Goal: Transaction & Acquisition: Book appointment/travel/reservation

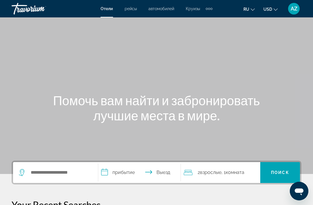
click at [212, 8] on div "Extra navigation items" at bounding box center [212, 9] width 2 height 2
click at [206, 21] on span "деятельность" at bounding box center [195, 19] width 26 height 5
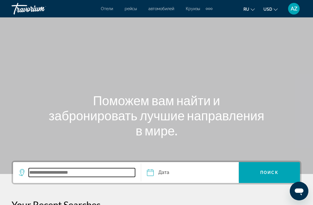
click at [110, 173] on input "Search widget" at bounding box center [82, 172] width 106 height 9
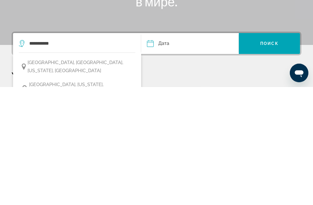
click at [115, 198] on button "[GEOGRAPHIC_DATA], [US_STATE], [GEOGRAPHIC_DATA]" at bounding box center [77, 207] width 117 height 19
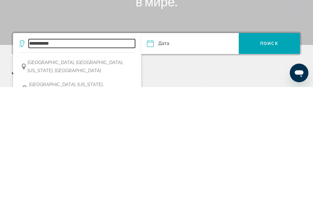
type input "**********"
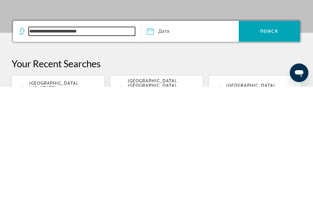
scroll to position [23, 0]
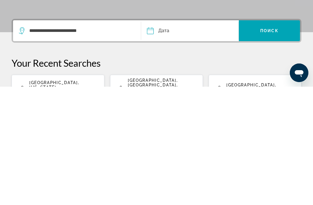
click at [179, 139] on input "Date" at bounding box center [170, 150] width 48 height 23
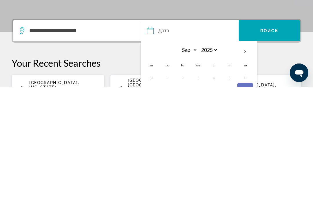
scroll to position [121, 0]
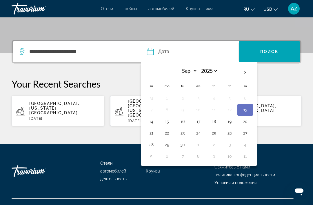
click at [184, 133] on button "23" at bounding box center [182, 133] width 9 height 8
type input "**********"
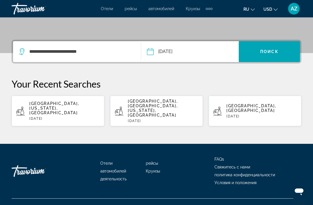
click at [112, 7] on span "Отели" at bounding box center [107, 8] width 12 height 5
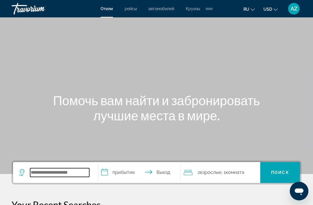
click at [81, 172] on input "Search widget" at bounding box center [59, 172] width 59 height 9
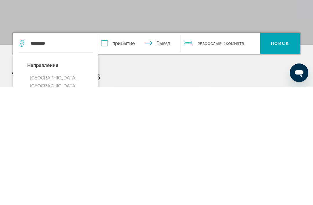
click at [88, 191] on button "[GEOGRAPHIC_DATA], [GEOGRAPHIC_DATA], [GEOGRAPHIC_DATA] (MSY)" at bounding box center [59, 208] width 65 height 35
type input "**********"
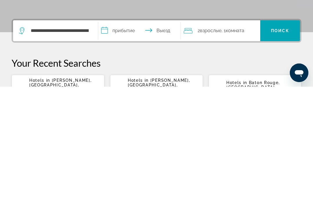
click at [136, 139] on input "**********" at bounding box center [140, 150] width 85 height 23
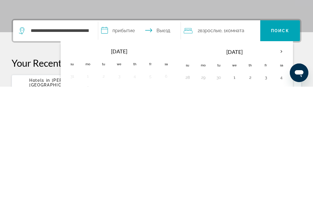
scroll to position [142, 0]
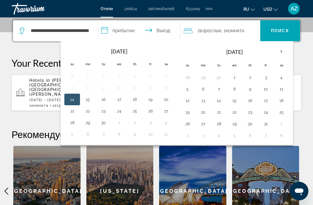
click at [106, 113] on button "23" at bounding box center [103, 111] width 9 height 8
click at [120, 113] on button "24" at bounding box center [119, 111] width 9 height 8
type input "**********"
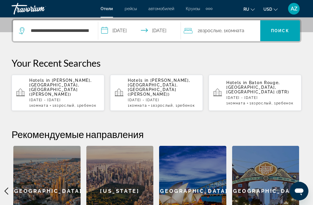
click at [257, 33] on div "2 Взрослый Взрослые , 1 Комната номера" at bounding box center [222, 31] width 77 height 8
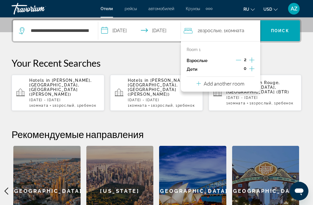
click at [241, 59] on icon "Decrement adults" at bounding box center [238, 59] width 5 height 5
click at [254, 70] on icon "Increment children" at bounding box center [251, 68] width 5 height 7
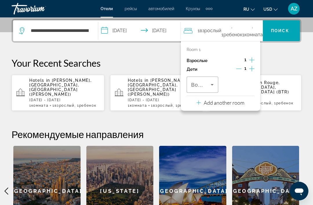
click at [207, 88] on div "Travelers: 1 adult, 1 child" at bounding box center [202, 85] width 23 height 16
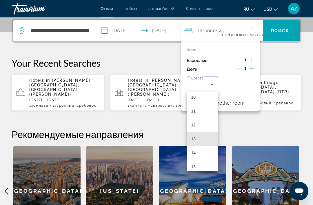
scroll to position [144, 0]
click at [204, 136] on mat-option "13" at bounding box center [203, 138] width 32 height 14
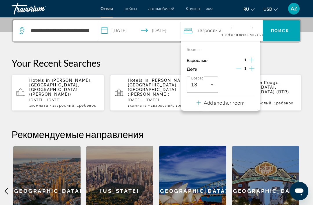
click at [283, 31] on span "Поиск" at bounding box center [280, 30] width 18 height 5
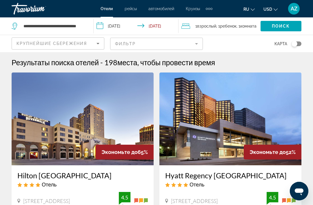
click at [141, 117] on img "Main content" at bounding box center [83, 119] width 142 height 93
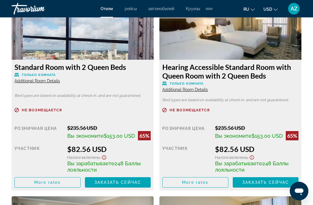
scroll to position [937, 0]
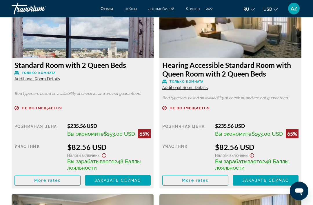
click at [74, 186] on span "Main content" at bounding box center [48, 181] width 66 height 14
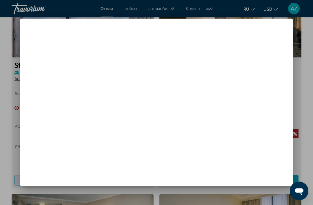
scroll to position [0, 0]
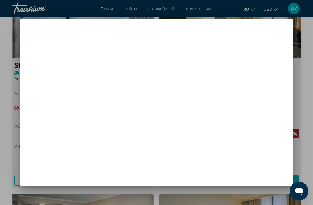
click at [258, 59] on div at bounding box center [222, 61] width 117 height 4
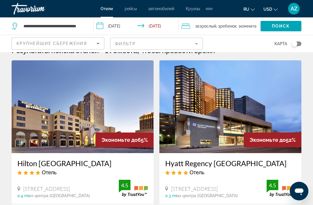
scroll to position [12, 0]
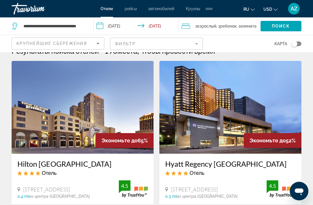
click at [97, 42] on icon "Sort by" at bounding box center [98, 43] width 7 height 7
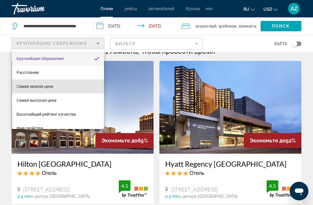
click at [72, 89] on mat-option "Самая низкая цена" at bounding box center [58, 86] width 92 height 14
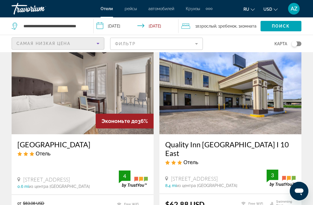
scroll to position [29, 0]
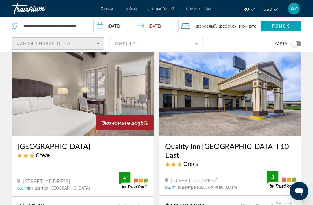
click at [124, 87] on img "Main content" at bounding box center [83, 89] width 142 height 93
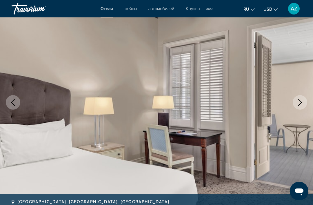
scroll to position [50, 0]
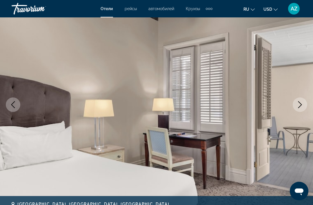
click at [303, 100] on button "Next image" at bounding box center [300, 104] width 15 height 15
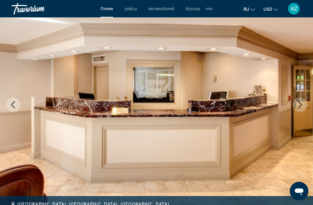
click at [300, 107] on icon "Next image" at bounding box center [300, 104] width 7 height 7
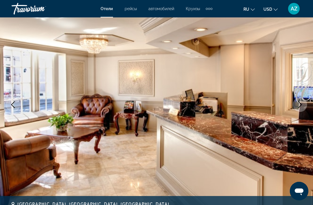
click at [299, 106] on icon "Next image" at bounding box center [300, 104] width 7 height 7
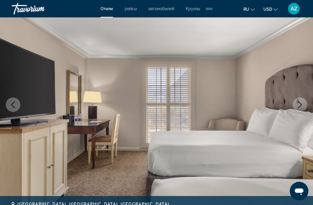
click at [300, 107] on icon "Next image" at bounding box center [300, 104] width 7 height 7
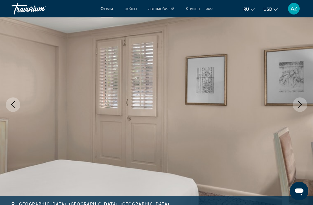
click at [300, 108] on icon "Next image" at bounding box center [300, 104] width 7 height 7
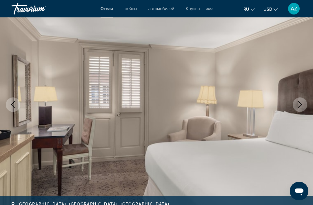
click at [300, 108] on button "Next image" at bounding box center [300, 104] width 15 height 15
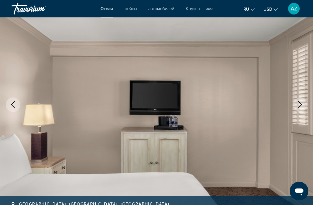
click at [300, 109] on button "Next image" at bounding box center [300, 104] width 15 height 15
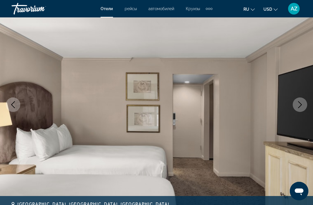
click at [299, 107] on icon "Next image" at bounding box center [300, 104] width 7 height 7
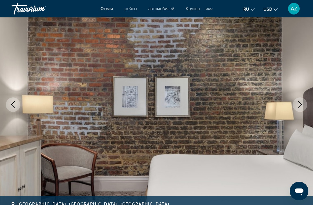
click at [298, 107] on icon "Next image" at bounding box center [300, 104] width 7 height 7
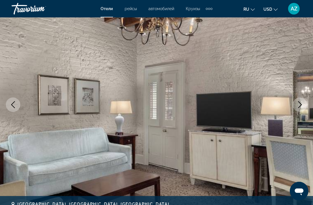
click at [298, 107] on icon "Next image" at bounding box center [300, 104] width 7 height 7
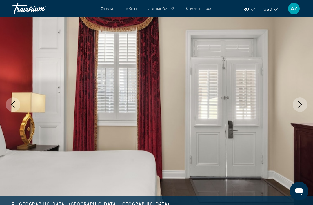
click at [298, 106] on icon "Next image" at bounding box center [300, 104] width 7 height 7
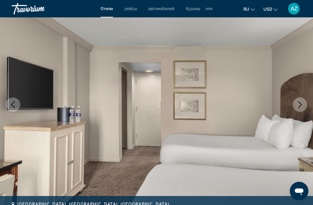
click at [297, 106] on icon "Next image" at bounding box center [300, 104] width 7 height 7
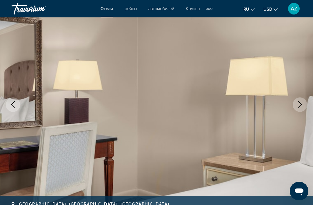
click at [295, 105] on button "Next image" at bounding box center [300, 104] width 15 height 15
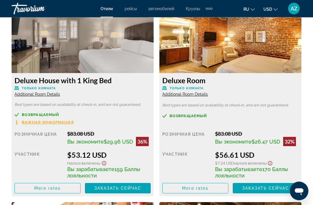
scroll to position [922, 0]
click at [135, 188] on span "Заказать сейчас" at bounding box center [118, 188] width 47 height 5
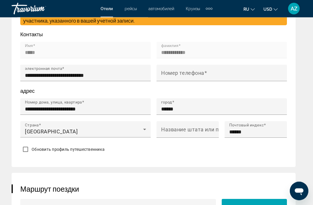
scroll to position [387, 0]
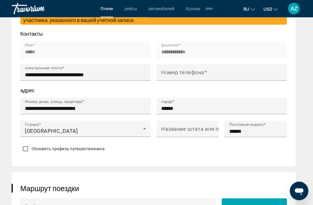
click at [199, 79] on input "Номер телефона" at bounding box center [223, 75] width 125 height 7
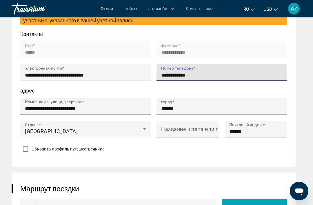
type input "**********"
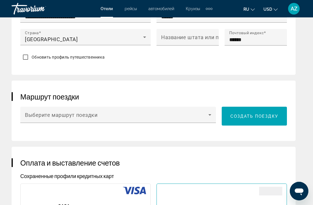
scroll to position [486, 0]
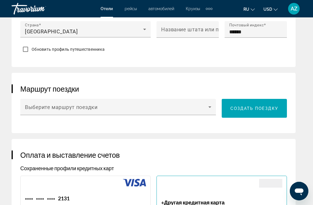
click at [213, 111] on icon "Main content" at bounding box center [210, 107] width 7 height 7
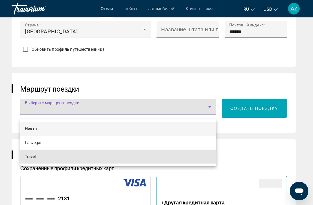
click at [195, 158] on mat-option "Travel" at bounding box center [118, 157] width 196 height 14
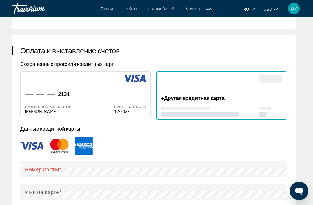
scroll to position [590, 0]
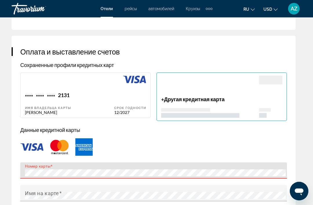
click at [133, 108] on div "Срок годности 12/2027" at bounding box center [130, 103] width 32 height 23
type input "*****"
type input "**********"
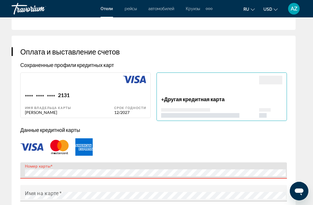
type input "******"
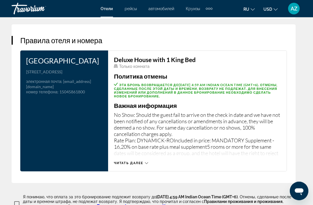
scroll to position [918, 0]
click at [148, 165] on icon "Main content" at bounding box center [146, 163] width 3 height 3
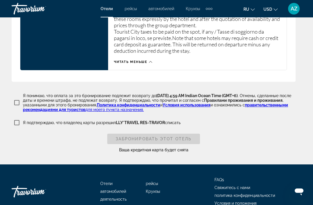
scroll to position [1103, 0]
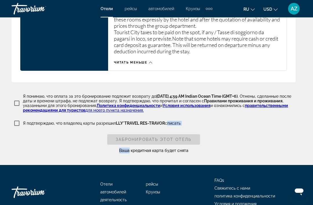
click at [213, 128] on div "Я подтверждаю, что владелец карты разрешил LLY*TRAVEL RES-TRAVOR списать" at bounding box center [154, 123] width 284 height 10
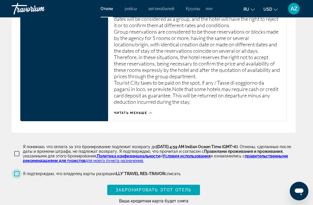
scroll to position [1119, 0]
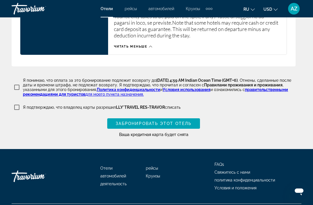
click at [195, 125] on span "Main content" at bounding box center [153, 124] width 93 height 14
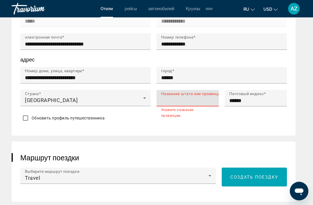
scroll to position [414, 0]
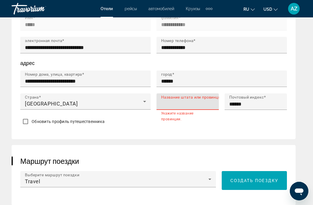
click at [209, 108] on input "Название штата или провинции" at bounding box center [189, 104] width 57 height 7
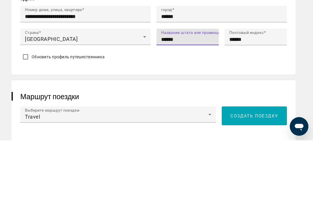
type input "******"
click at [285, 116] on div "Обновить профиль путешественника" at bounding box center [153, 121] width 267 height 11
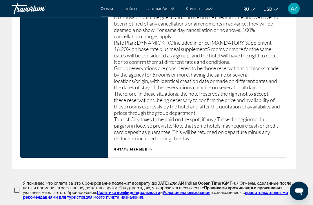
scroll to position [1119, 0]
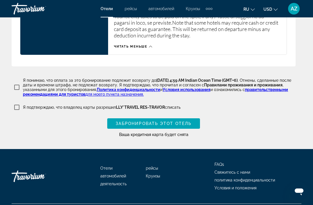
click at [197, 126] on span "Main content" at bounding box center [153, 124] width 93 height 14
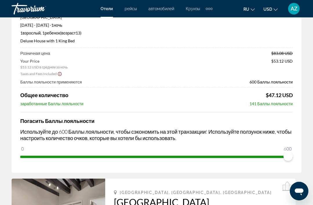
scroll to position [89, 0]
